Goal: Task Accomplishment & Management: Manage account settings

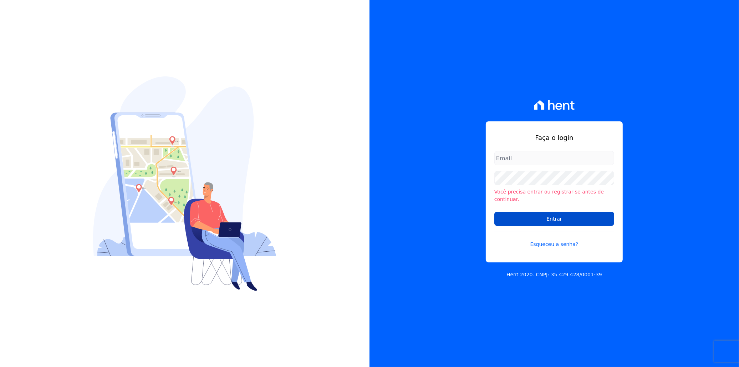
type input "[EMAIL_ADDRESS][PERSON_NAME][DOMAIN_NAME]"
click at [535, 219] on input "Entrar" at bounding box center [554, 219] width 120 height 14
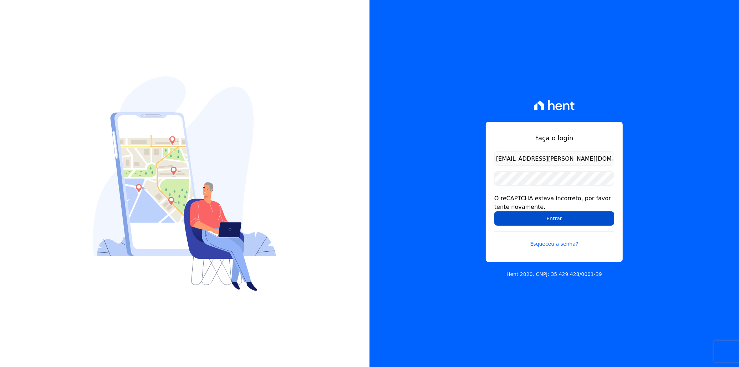
click at [534, 219] on input "Entrar" at bounding box center [554, 218] width 120 height 14
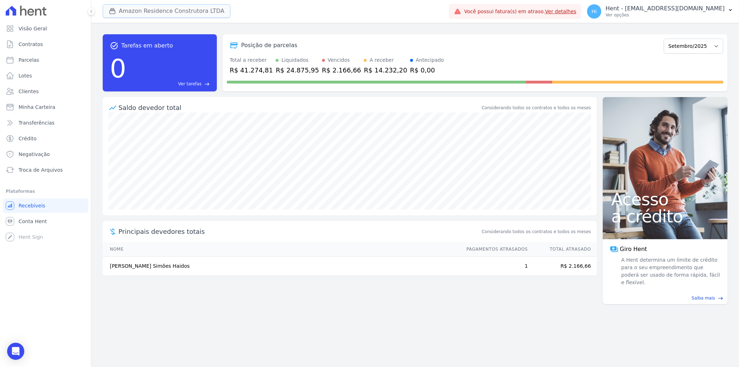
click at [153, 10] on button "Amazon Residence Construtora LTDA" at bounding box center [167, 11] width 128 height 14
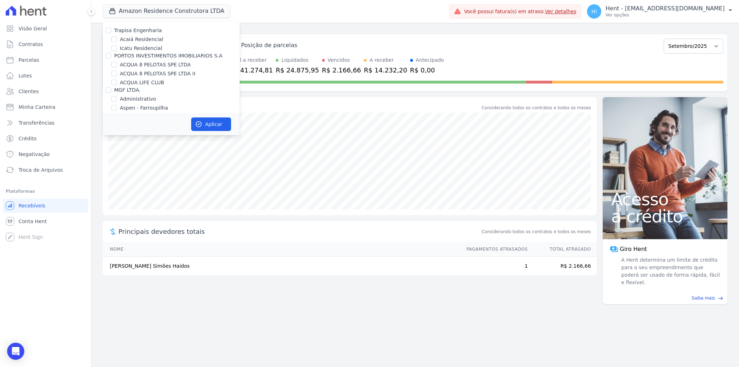
scroll to position [2731, 0]
click at [151, 126] on label "HARAS ROYAL URBANISMO" at bounding box center [147, 129] width 67 height 6
click at [111, 126] on input "HARAS ROYAL URBANISMO" at bounding box center [109, 129] width 6 height 6
checkbox input "true"
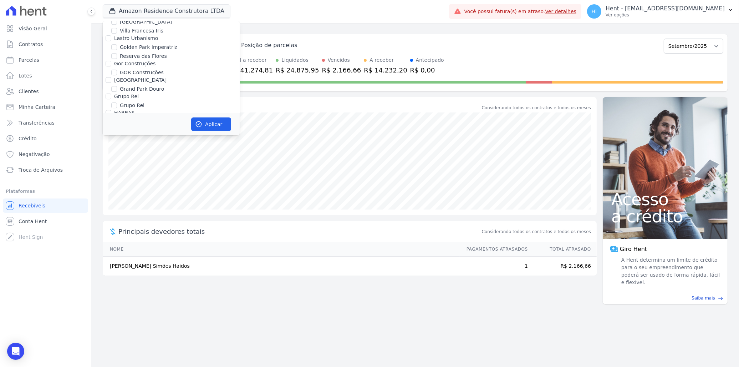
checkbox input "true"
click at [109, 89] on input "Amazon Residence Construtora LTDA" at bounding box center [109, 92] width 6 height 6
checkbox input "false"
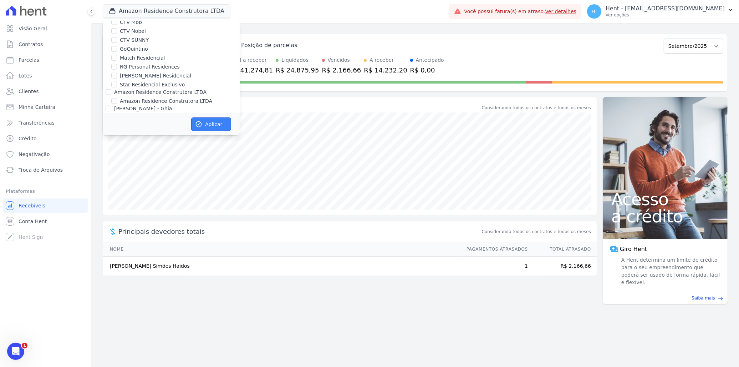
click at [203, 123] on button "Aplicar" at bounding box center [211, 124] width 40 height 14
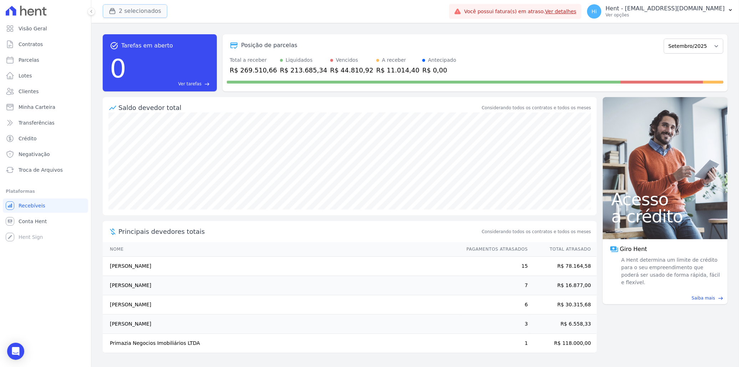
click at [144, 11] on button "2 selecionados" at bounding box center [135, 11] width 65 height 14
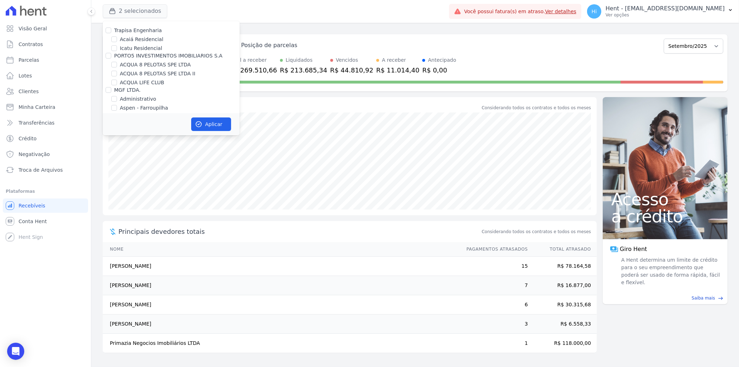
scroll to position [2731, 0]
click at [156, 134] on label "HARAS ROYAL RESIDENCE - WV" at bounding box center [180, 141] width 120 height 15
click at [117, 135] on input "HARAS ROYAL RESIDENCE - WV" at bounding box center [114, 138] width 6 height 6
checkbox input "false"
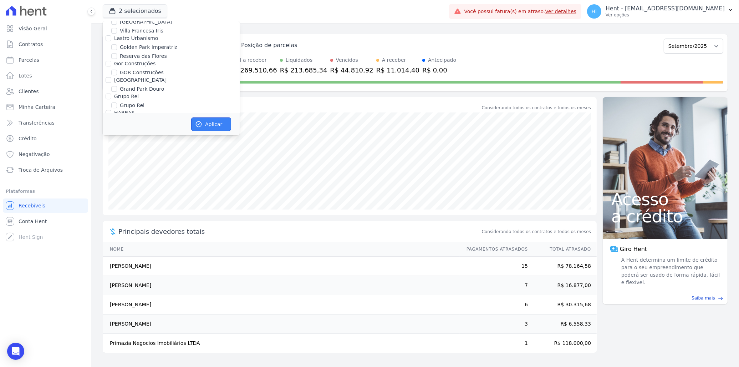
click at [211, 124] on button "Aplicar" at bounding box center [211, 124] width 40 height 14
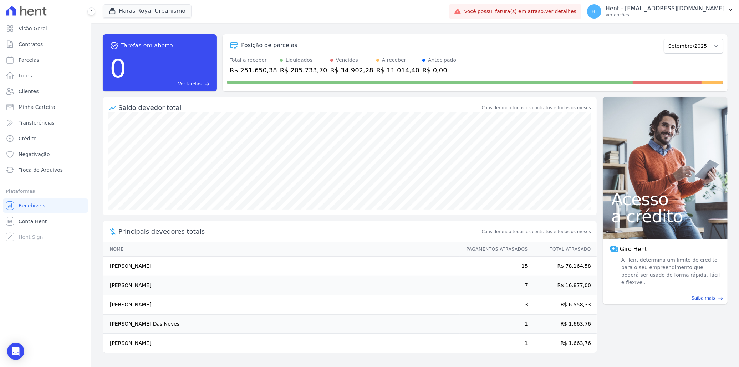
click at [121, 90] on div "task_alt Tarefas em aberto 0 Ver tarefas east" at bounding box center [160, 62] width 114 height 57
